Goal: Task Accomplishment & Management: Manage account settings

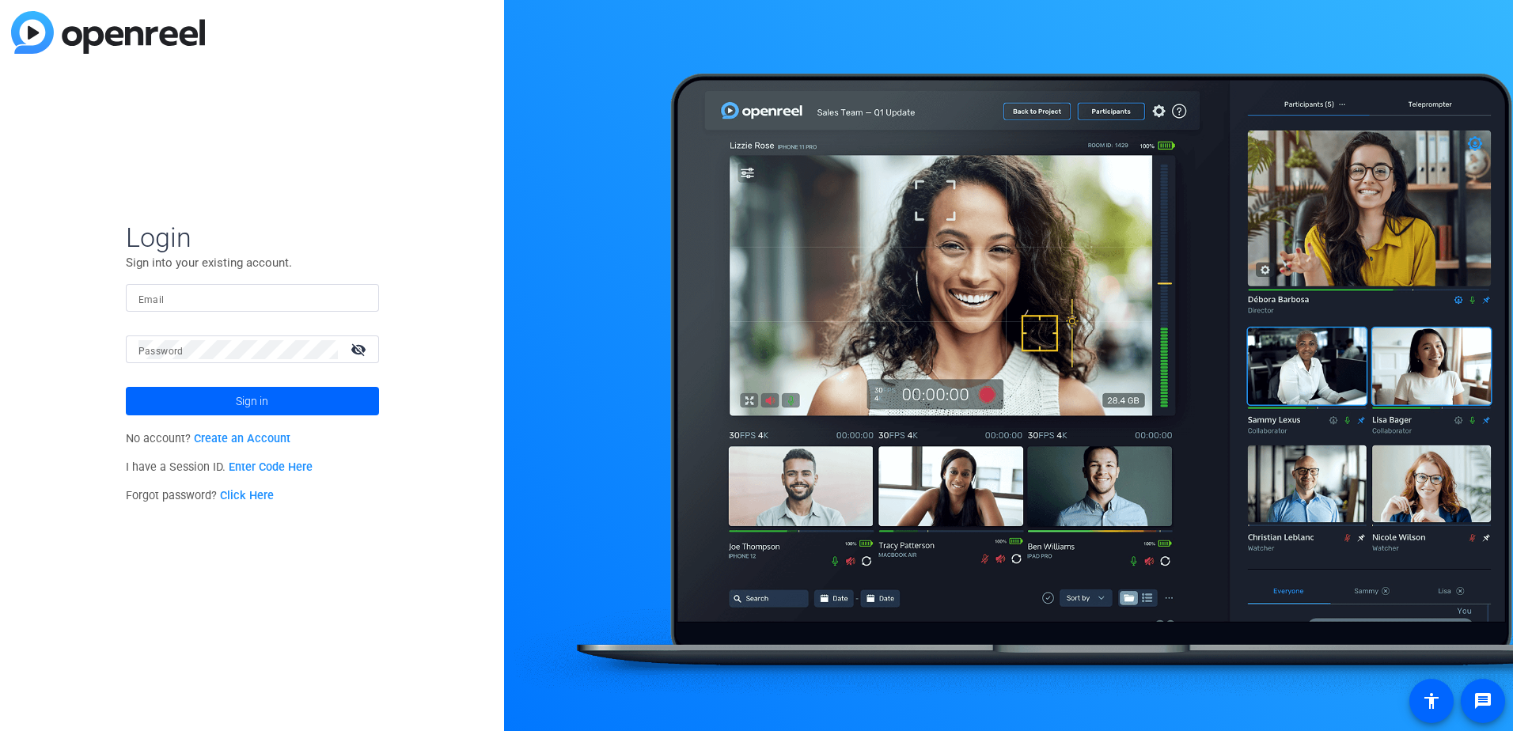
click at [226, 296] on input "Email" at bounding box center [252, 298] width 228 height 19
type input "[PERSON_NAME][DOMAIN_NAME][EMAIL_ADDRESS][PERSON_NAME][DOMAIN_NAME]"
click at [279, 543] on div "Login Sign into your existing account. Email [PERSON_NAME][DOMAIN_NAME][EMAIL_A…" at bounding box center [252, 365] width 504 height 731
drag, startPoint x: 430, startPoint y: 364, endPoint x: 270, endPoint y: 294, distance: 174.3
click at [430, 364] on div "Login Sign into your existing account. Email [PERSON_NAME][DOMAIN_NAME][EMAIL_A…" at bounding box center [252, 365] width 504 height 731
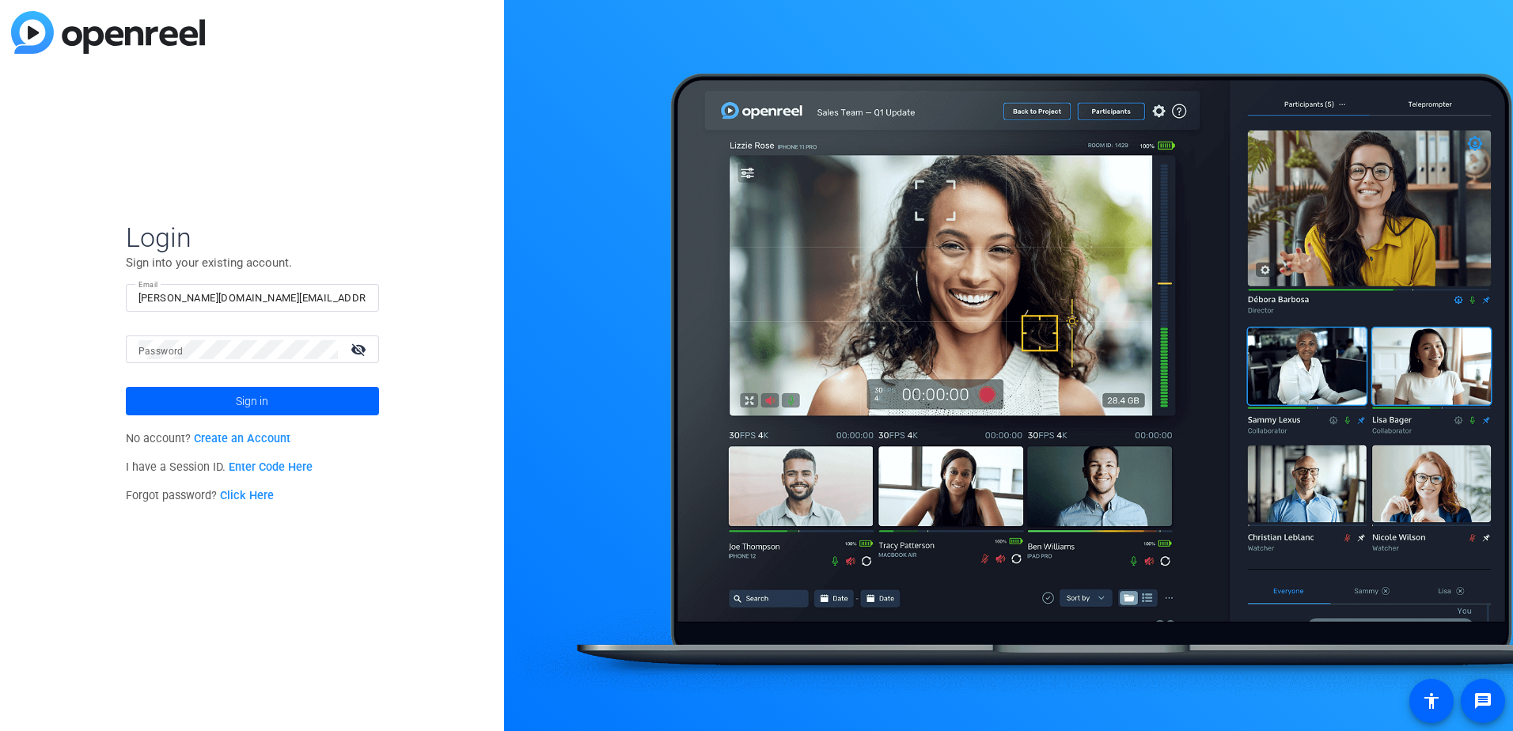
click at [248, 301] on input "[PERSON_NAME][DOMAIN_NAME][EMAIL_ADDRESS][PERSON_NAME][DOMAIN_NAME]" at bounding box center [252, 298] width 228 height 19
drag, startPoint x: 502, startPoint y: 382, endPoint x: 486, endPoint y: 386, distance: 17.1
click at [502, 382] on div "Login Sign into your existing account. Email [PERSON_NAME][DOMAIN_NAME][EMAIL_A…" at bounding box center [252, 365] width 504 height 731
click at [126, 387] on button "Sign in" at bounding box center [252, 401] width 253 height 28
click at [160, 32] on img at bounding box center [108, 32] width 194 height 43
